Goal: Information Seeking & Learning: Learn about a topic

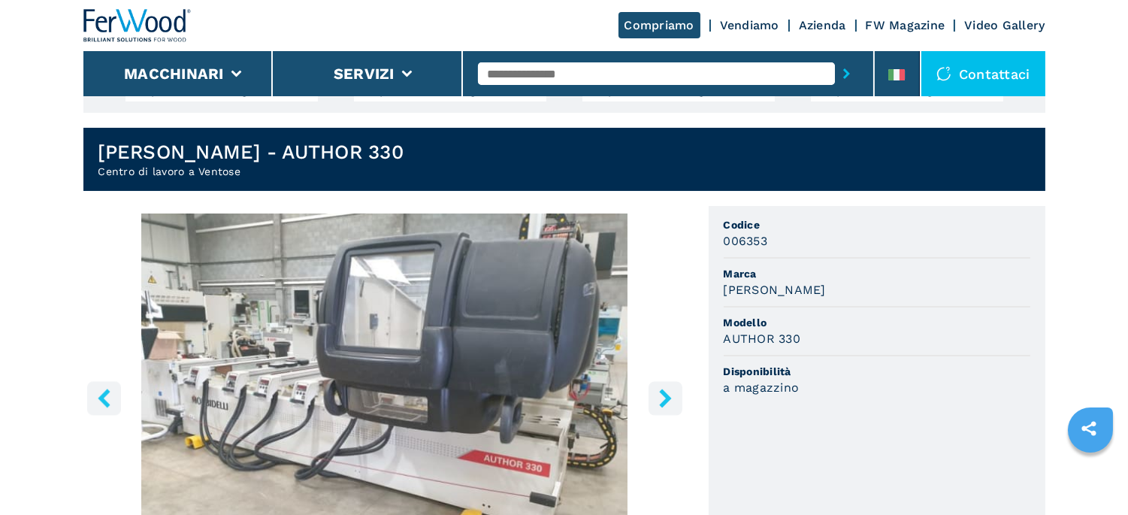
scroll to position [417, 0]
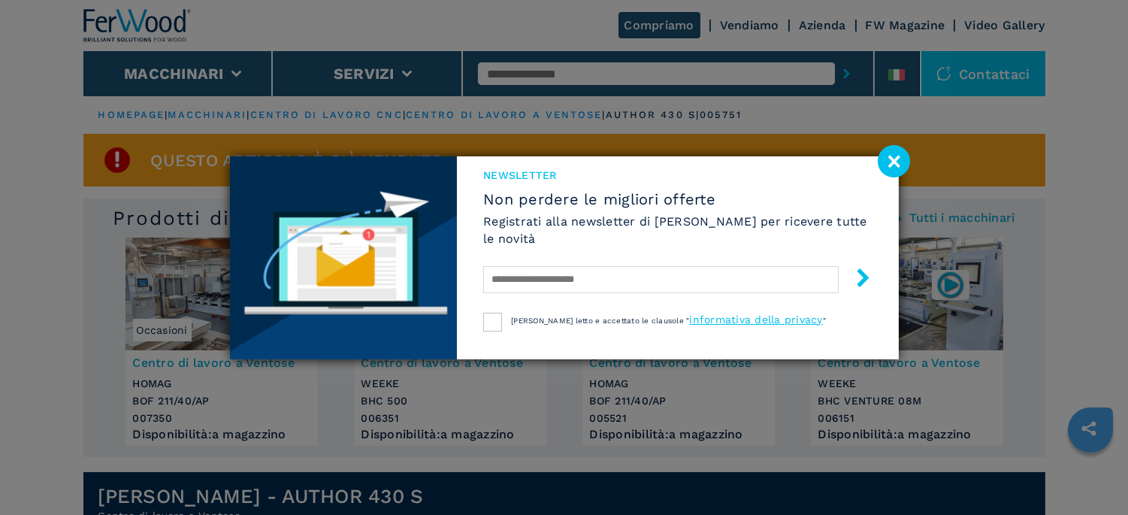
click at [898, 159] on image at bounding box center [894, 161] width 32 height 32
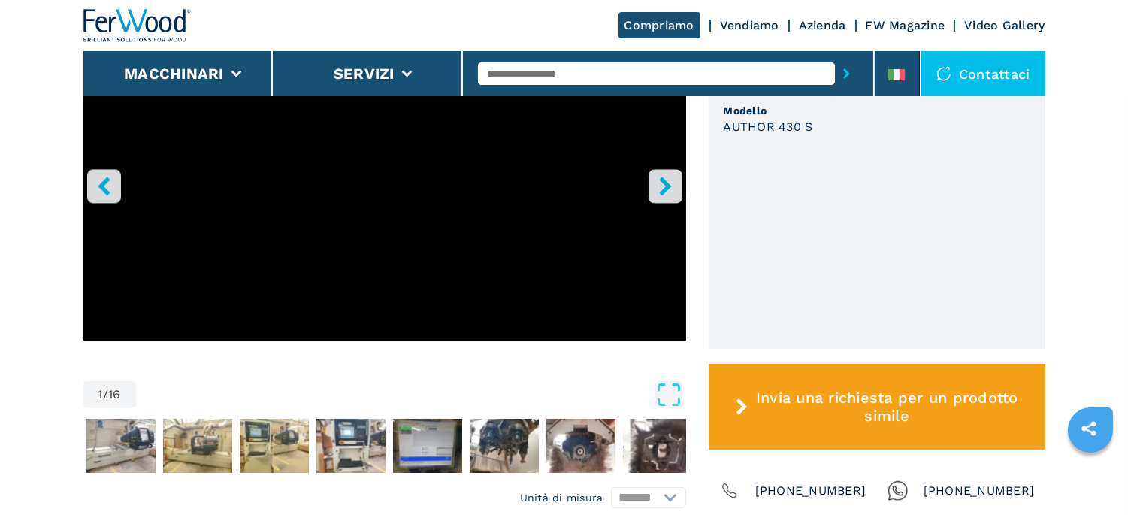
scroll to position [584, 0]
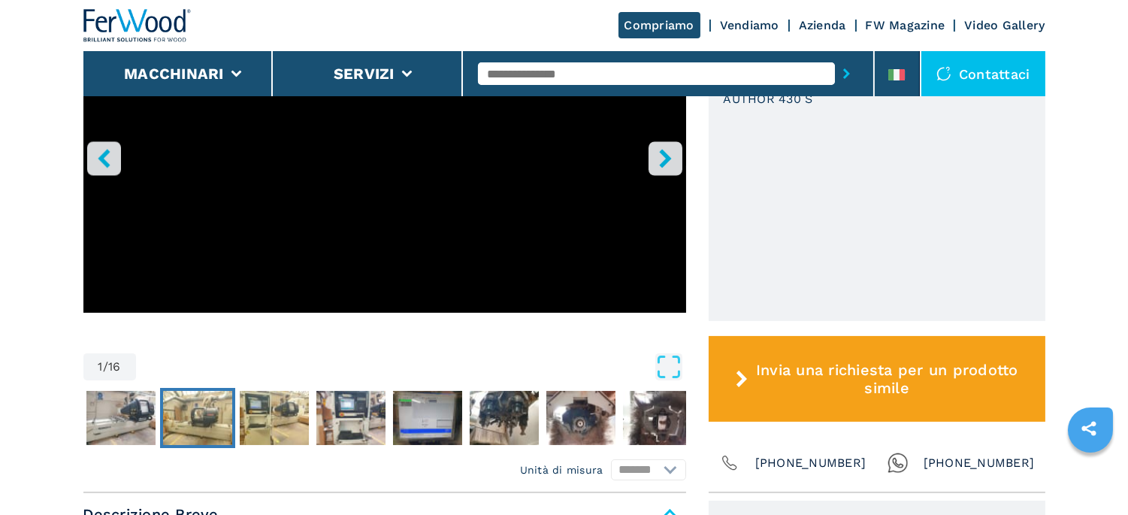
click at [206, 404] on img "Go to Slide 3" at bounding box center [197, 418] width 69 height 54
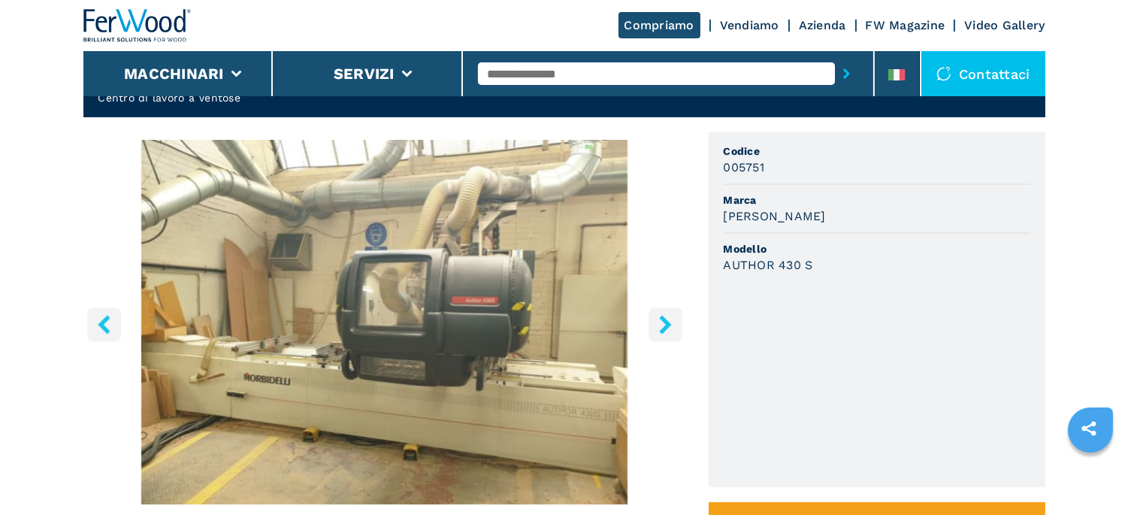
scroll to position [417, 0]
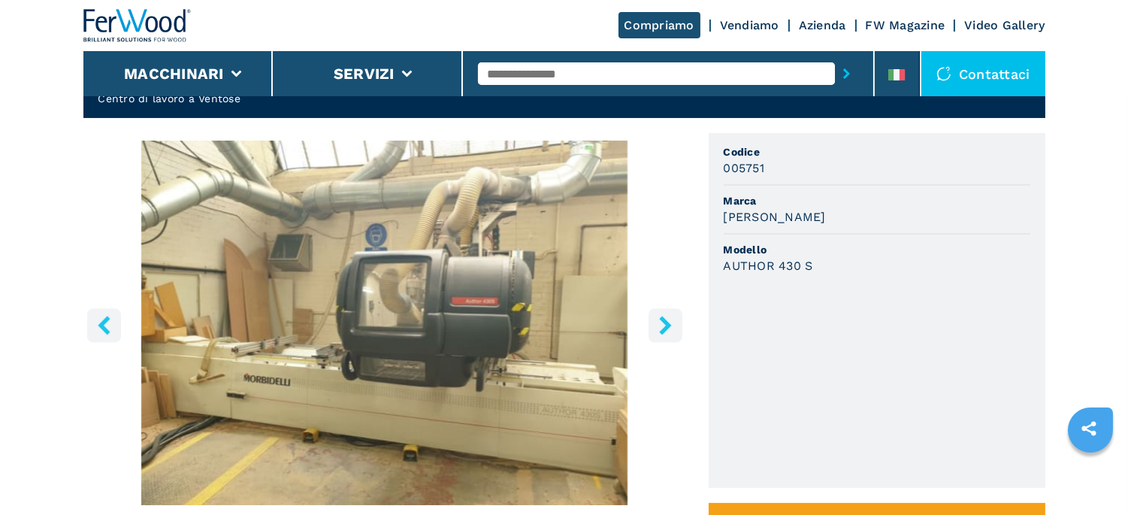
click at [370, 305] on img "Go to Slide 3" at bounding box center [384, 323] width 603 height 364
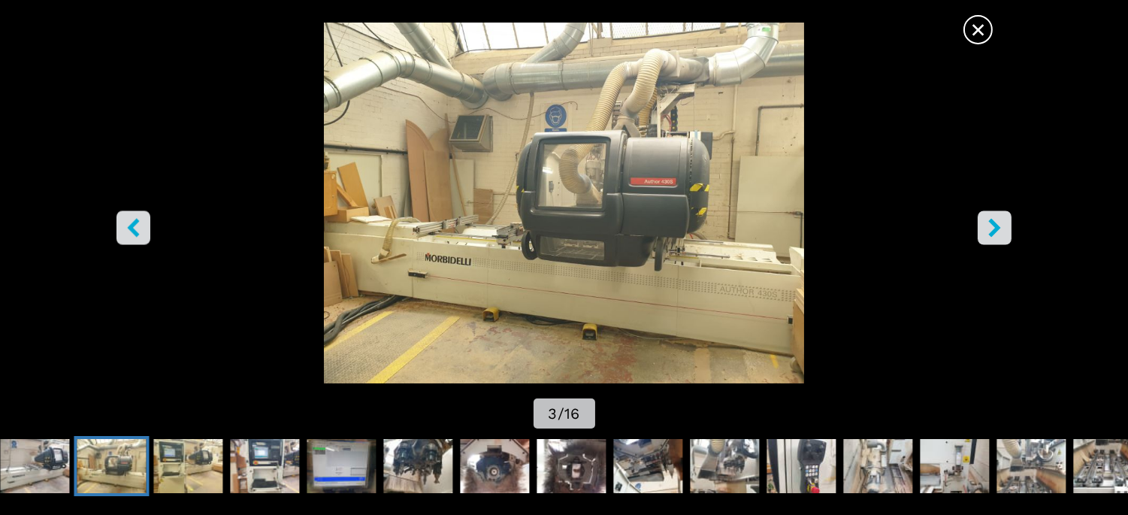
click at [990, 207] on img "Go to Slide 3" at bounding box center [563, 203] width 1015 height 361
click at [990, 231] on icon "right-button" at bounding box center [994, 227] width 19 height 19
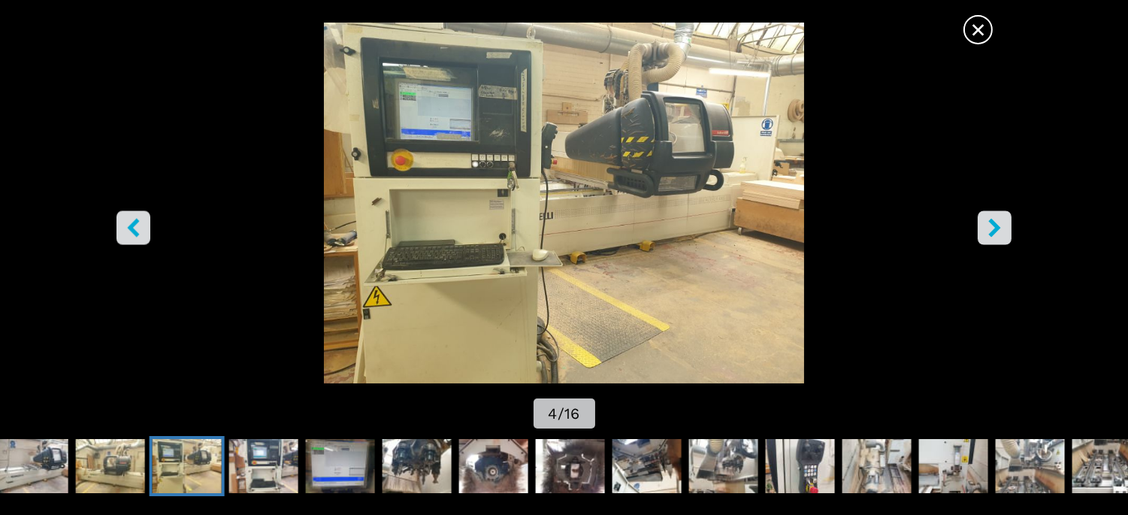
click at [990, 228] on icon "right-button" at bounding box center [994, 227] width 19 height 19
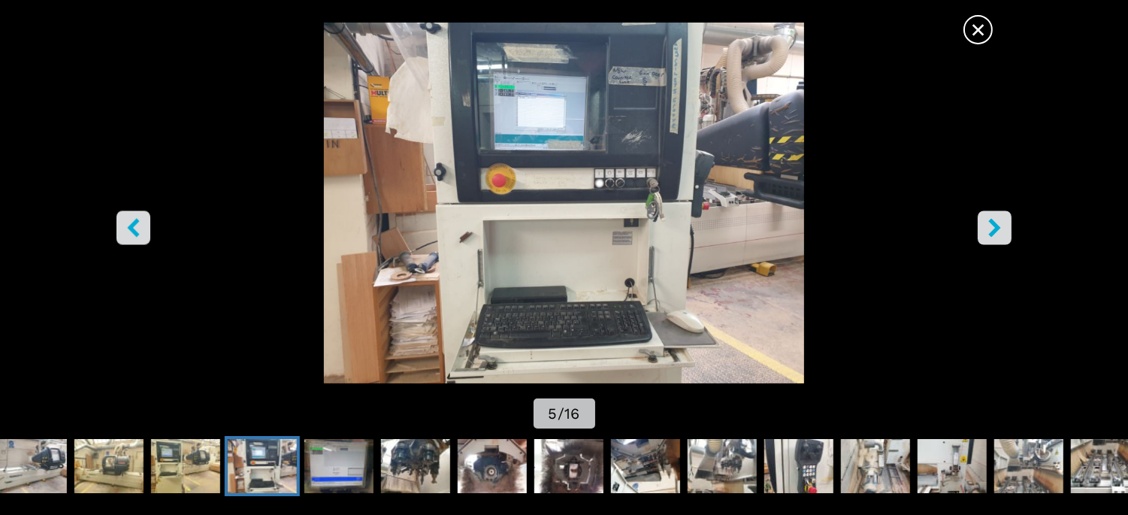
click at [993, 225] on icon "right-button" at bounding box center [994, 227] width 12 height 19
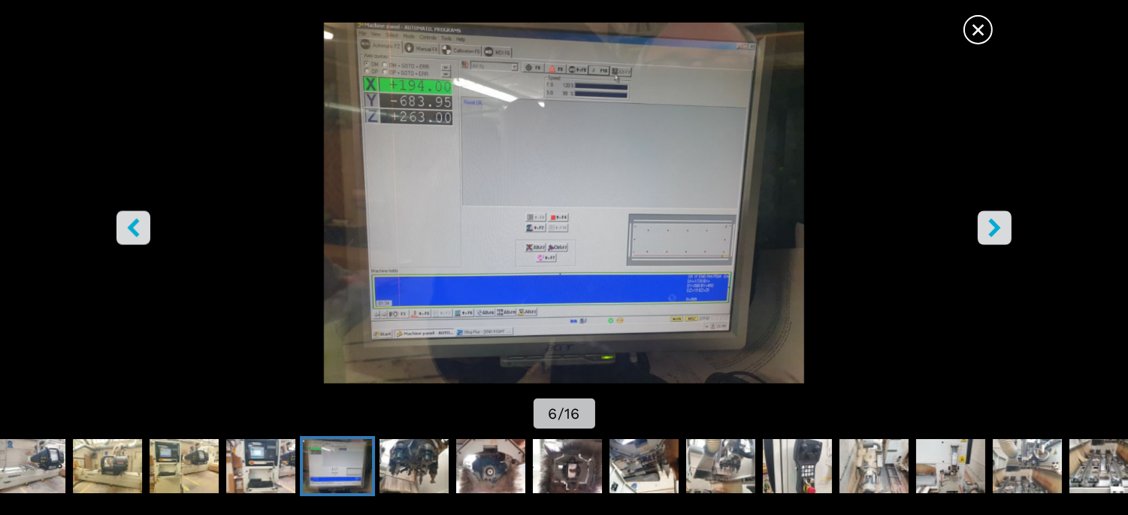
click at [993, 225] on icon "right-button" at bounding box center [994, 227] width 12 height 19
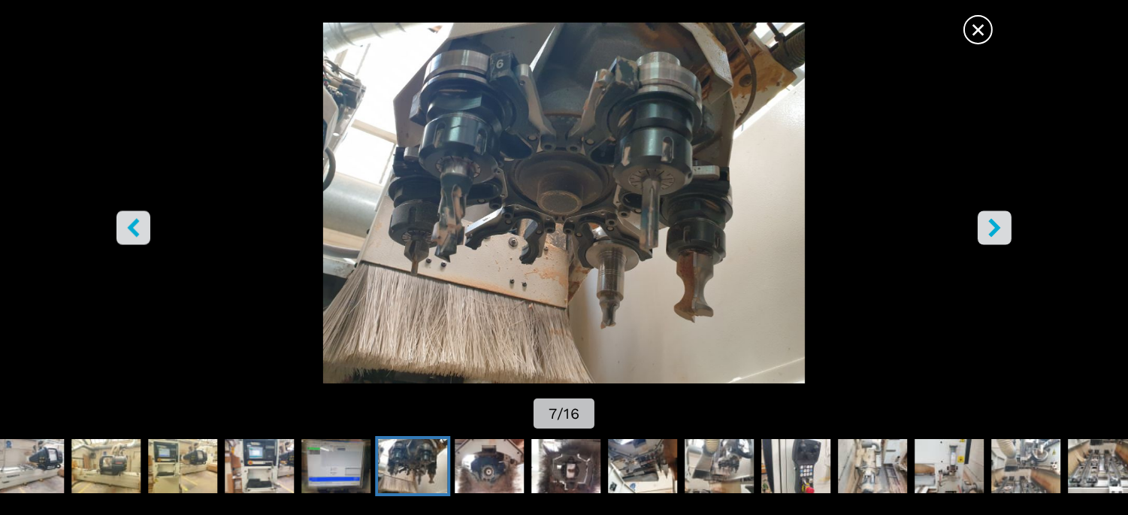
click at [993, 225] on icon "right-button" at bounding box center [994, 227] width 12 height 19
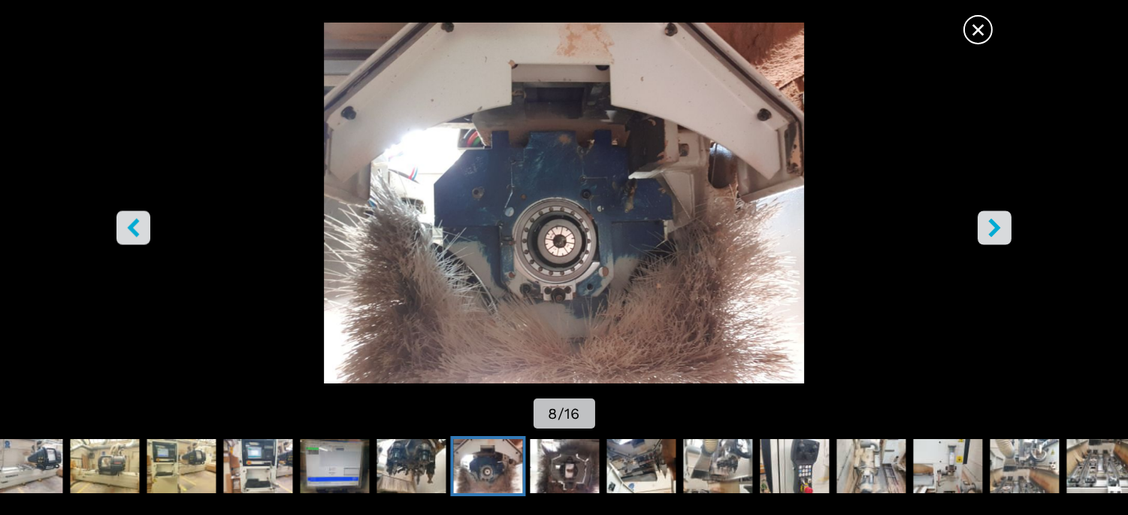
click at [993, 225] on icon "right-button" at bounding box center [994, 227] width 12 height 19
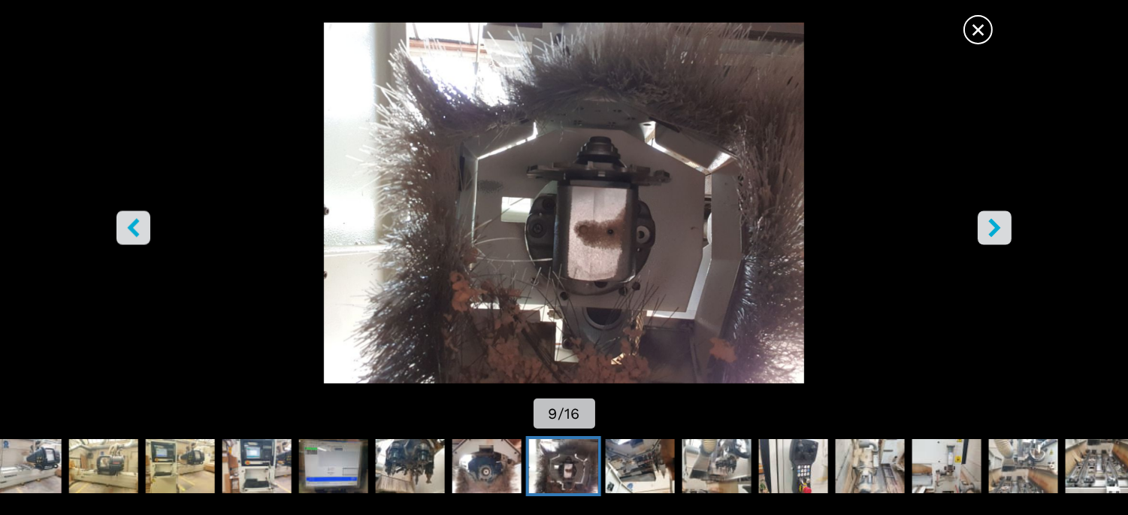
click at [993, 225] on icon "right-button" at bounding box center [994, 227] width 12 height 19
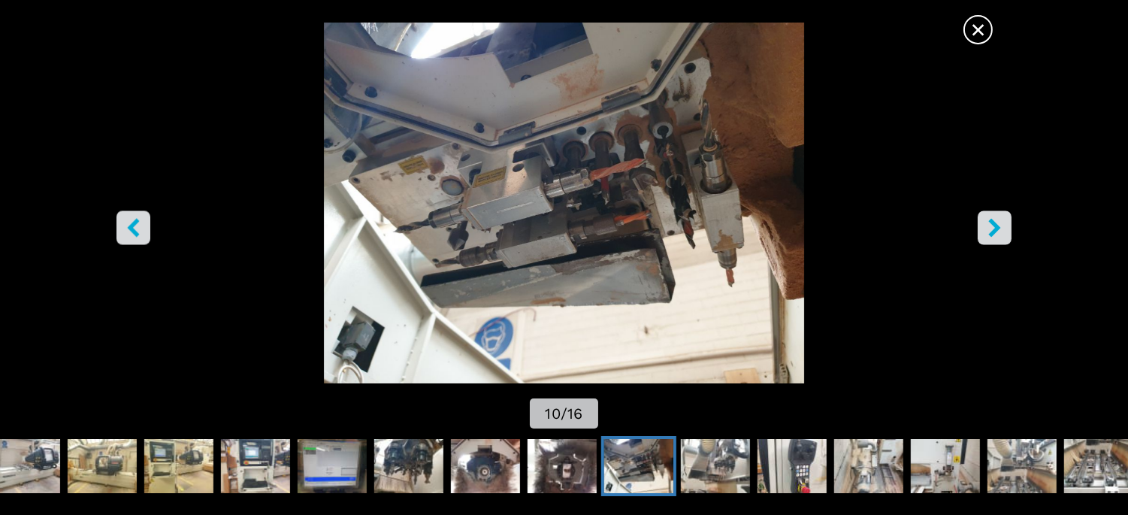
click at [993, 225] on icon "right-button" at bounding box center [994, 227] width 12 height 19
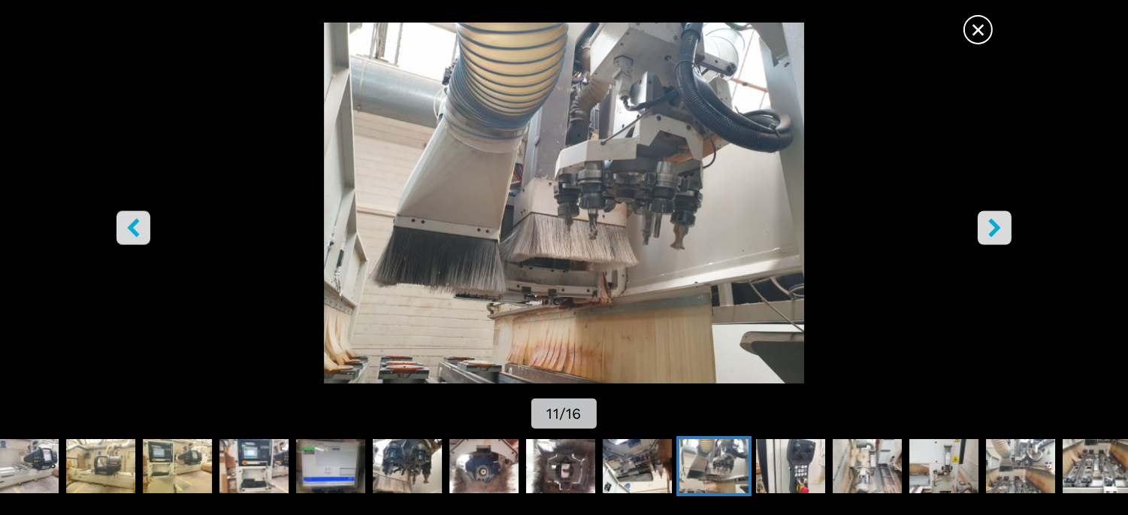
click at [993, 225] on icon "right-button" at bounding box center [994, 227] width 12 height 19
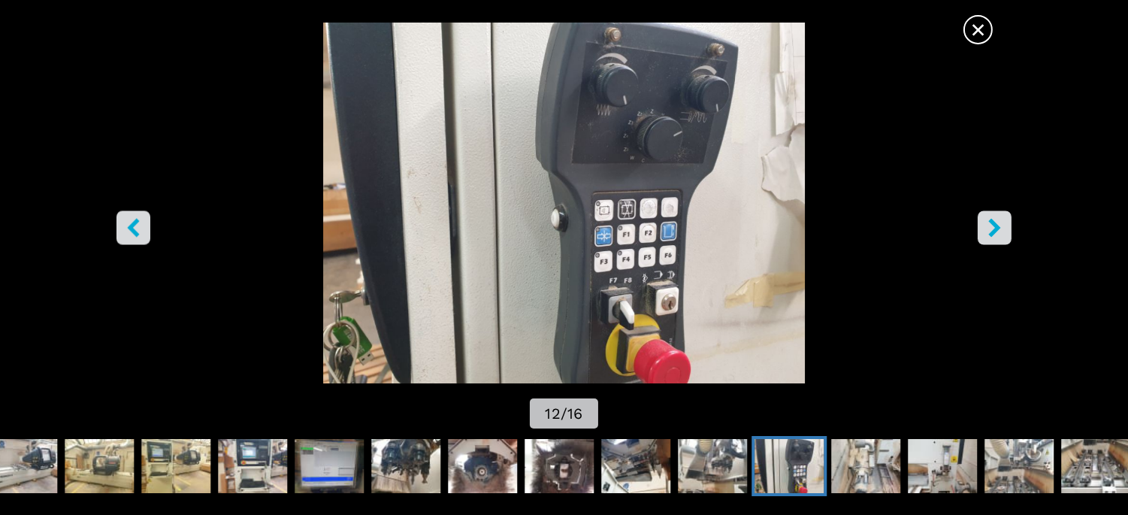
click at [993, 225] on icon "right-button" at bounding box center [994, 227] width 12 height 19
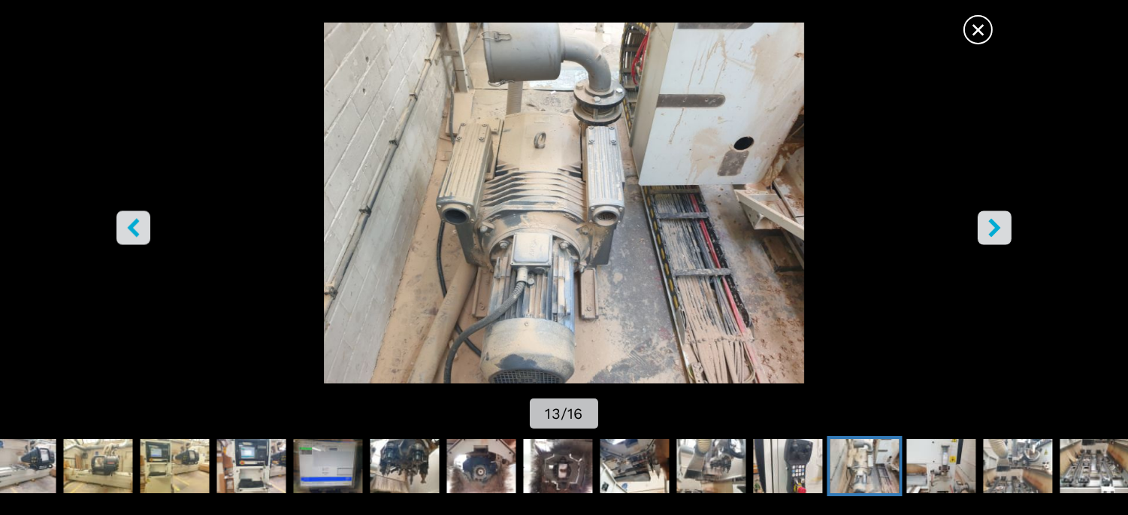
click at [993, 225] on icon "right-button" at bounding box center [994, 227] width 12 height 19
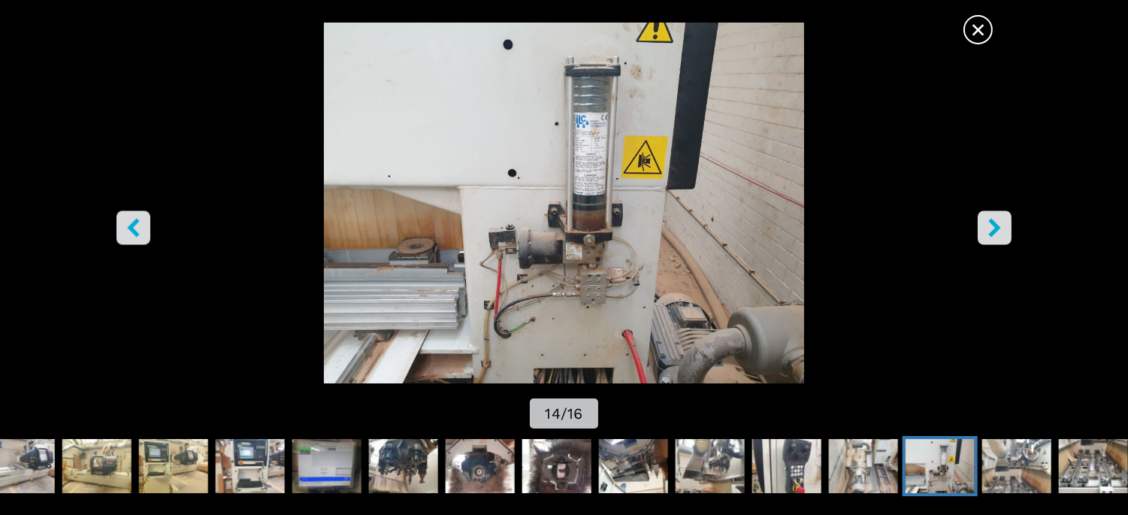
click at [993, 225] on icon "right-button" at bounding box center [994, 227] width 12 height 19
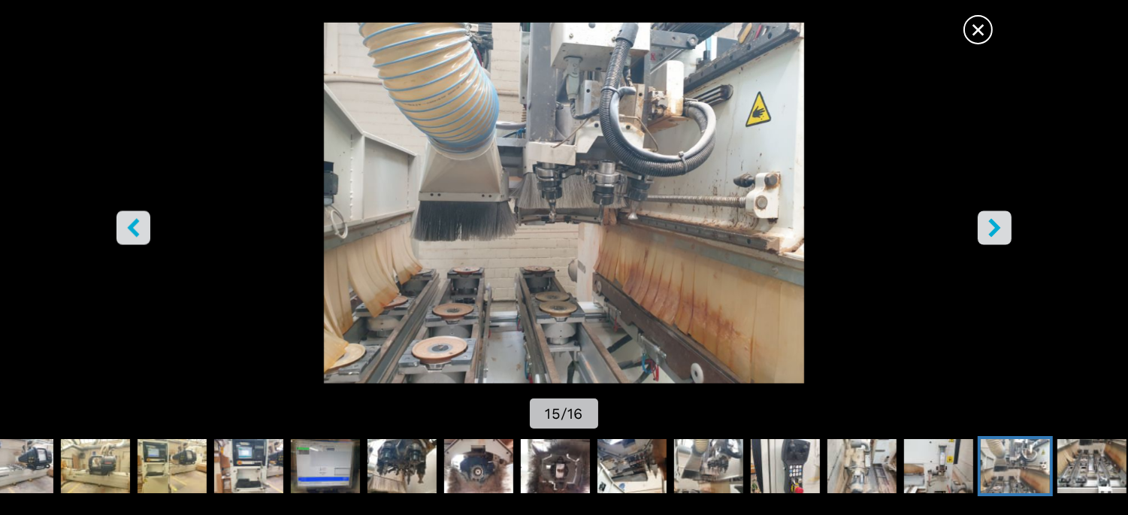
click at [993, 225] on icon "right-button" at bounding box center [994, 227] width 12 height 19
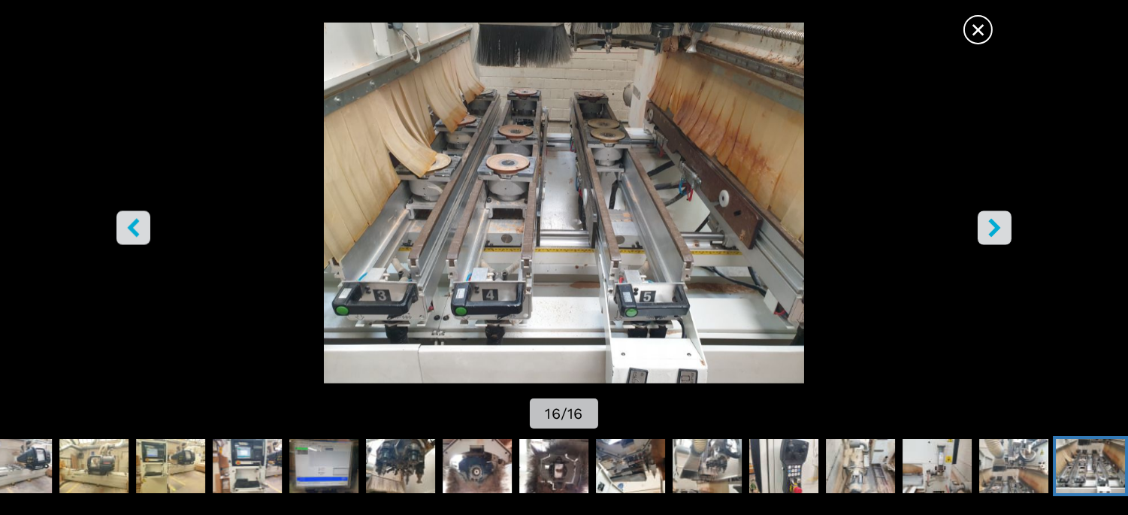
click at [993, 225] on icon "right-button" at bounding box center [994, 227] width 12 height 19
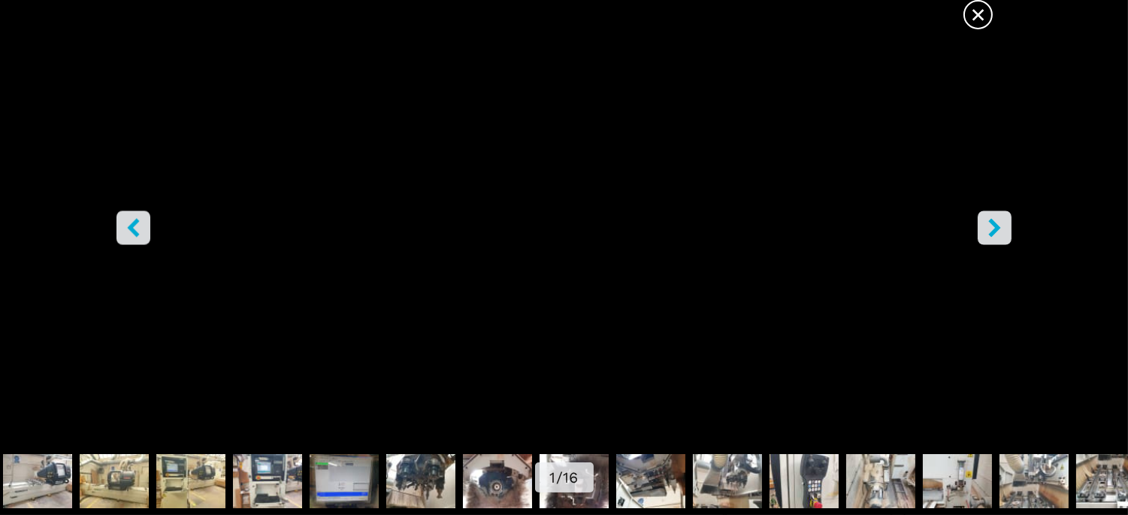
scroll to position [0, 0]
click at [975, 12] on span "×" at bounding box center [978, 11] width 26 height 26
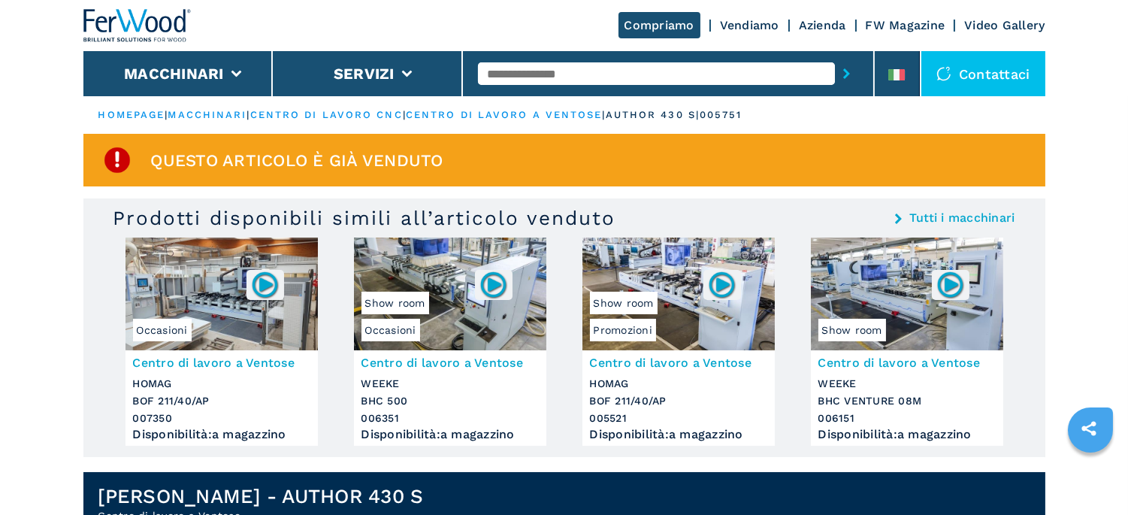
click at [582, 68] on input "text" at bounding box center [656, 73] width 357 height 23
type input "**********"
click at [835, 56] on button "submit-button" at bounding box center [846, 73] width 23 height 35
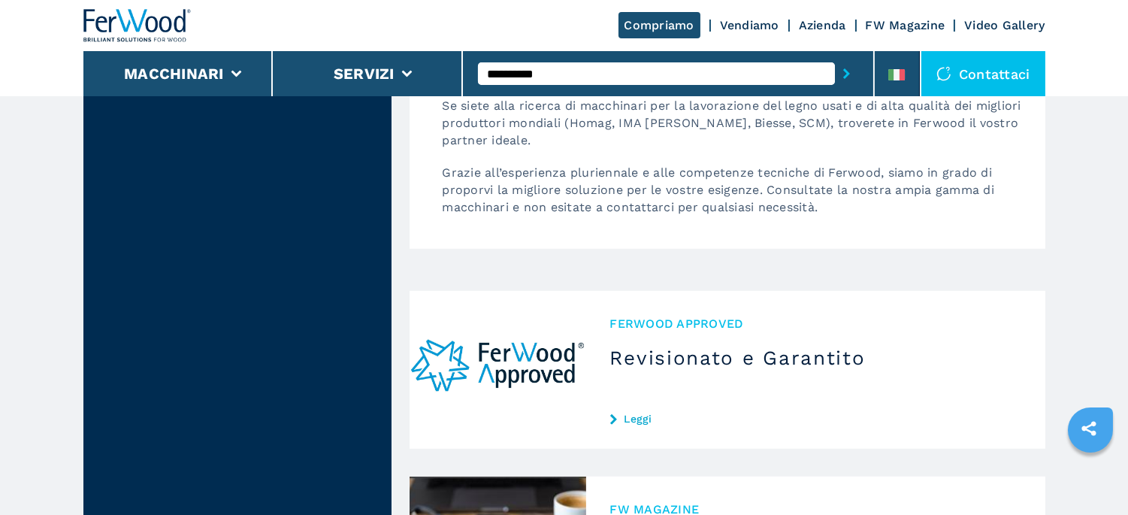
scroll to position [2004, 0]
